Goal: Information Seeking & Learning: Learn about a topic

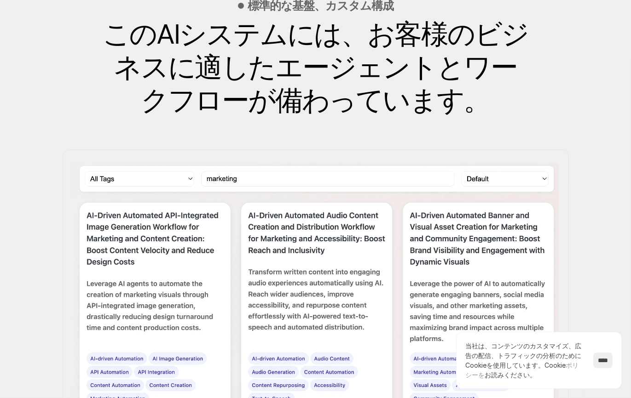
click at [590, 166] on div "標準的な基盤、カスタム構成 このAIシステムには、お客様のビジネスに適したエージェントとワークフローが備わっています。 能力を選択する" at bounding box center [315, 218] width 631 height 500
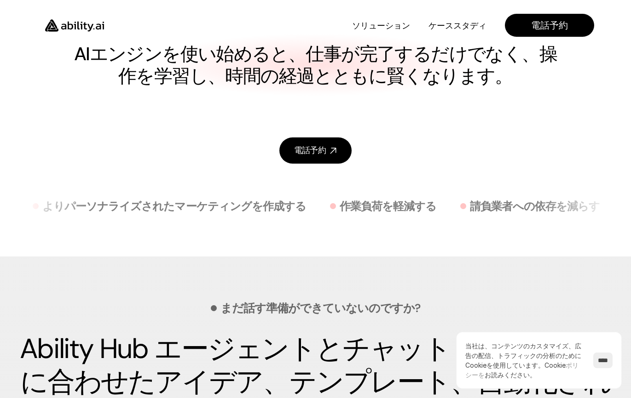
scroll to position [2542, 0]
click at [88, 23] on img at bounding box center [74, 25] width 75 height 29
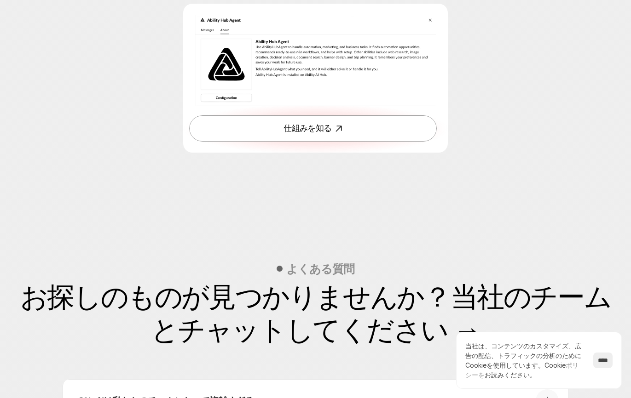
scroll to position [2990, 0]
click at [275, 133] on link "仕組みを知る" at bounding box center [312, 128] width 247 height 26
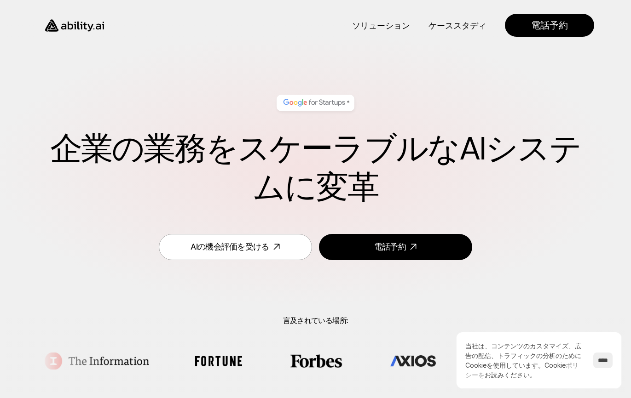
scroll to position [0, 0]
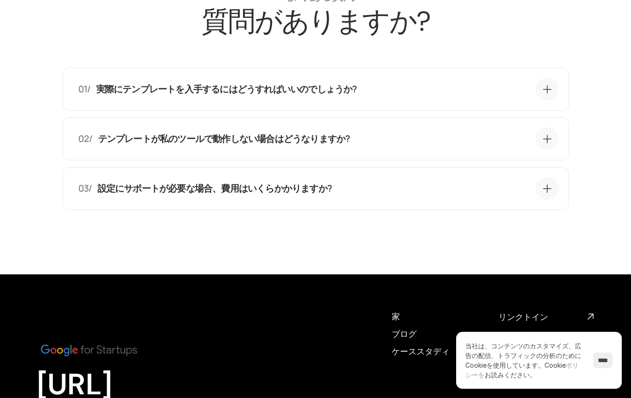
scroll to position [2438, 0]
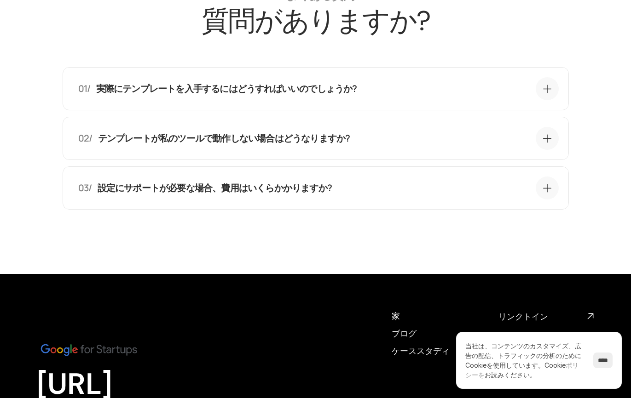
click at [308, 87] on font "実際にテンプレートを入手するにはどうすればいいのでしょうか?" at bounding box center [226, 88] width 261 height 12
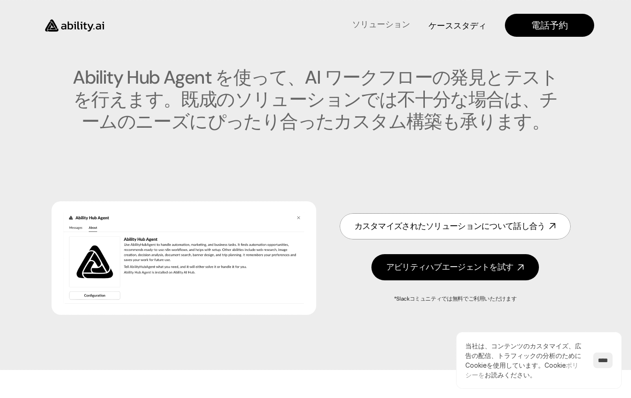
click at [377, 24] on font "ソリューション" at bounding box center [381, 24] width 58 height 11
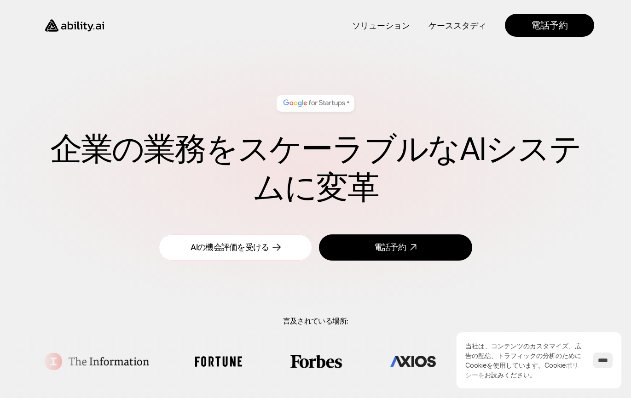
click at [231, 256] on link "AIの機会評価を受ける" at bounding box center [235, 248] width 153 height 26
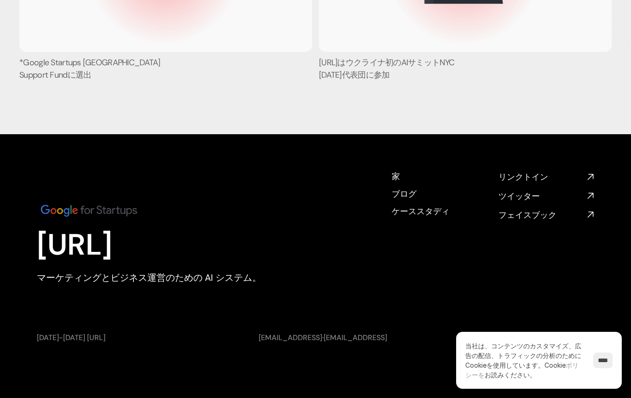
scroll to position [3692, 0]
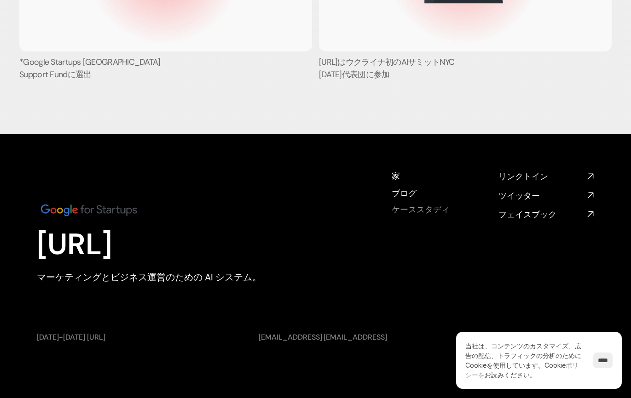
click at [399, 211] on font "ケーススタディ" at bounding box center [420, 209] width 58 height 11
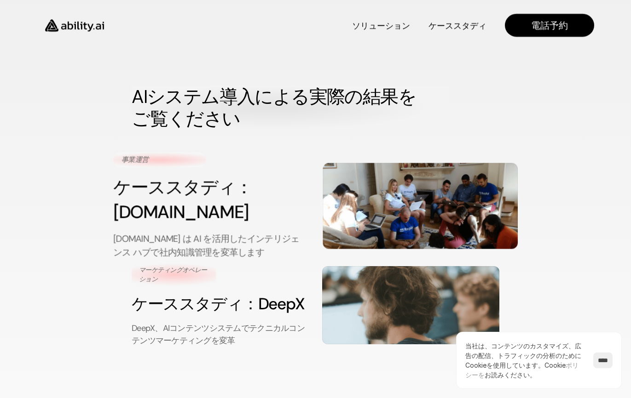
click at [329, 216] on img at bounding box center [420, 206] width 195 height 86
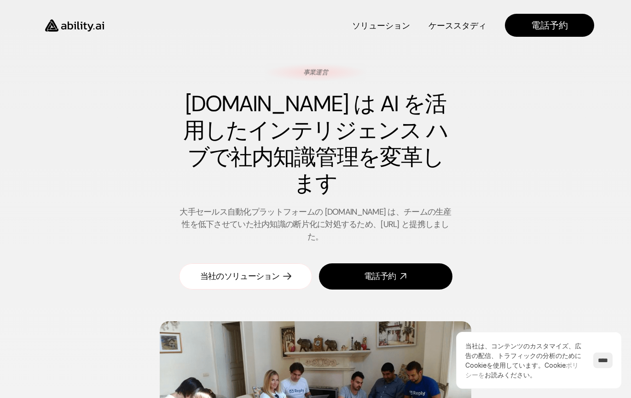
click at [236, 271] on font "当社のソリューション" at bounding box center [240, 276] width 80 height 11
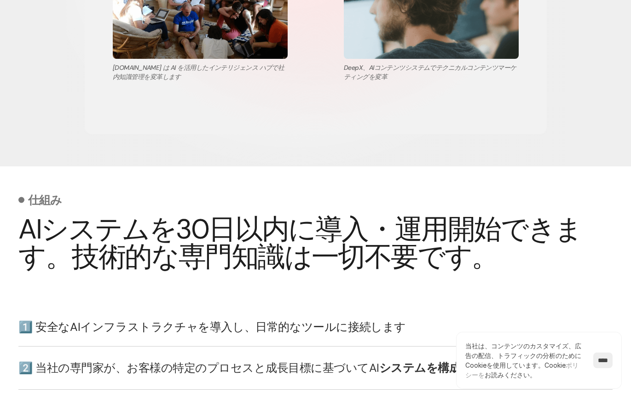
scroll to position [2054, 0]
